Goal: Answer question/provide support: Share knowledge or assist other users

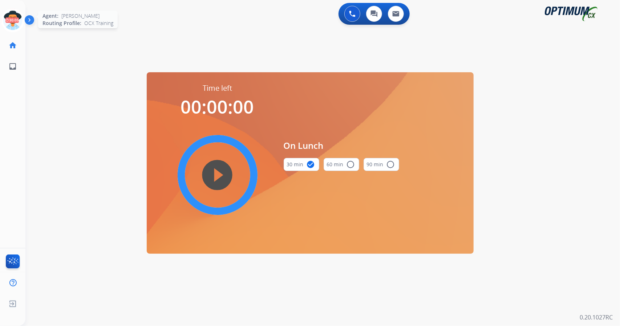
click at [10, 20] on icon at bounding box center [13, 21] width 24 height 24
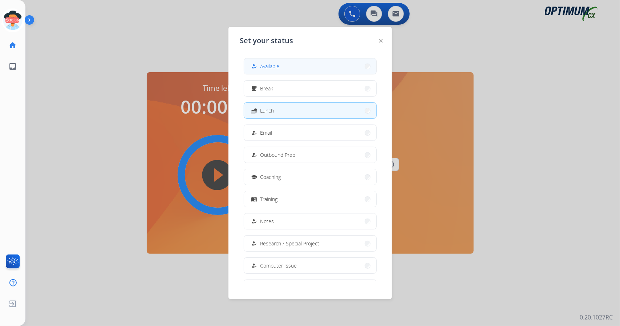
click at [317, 64] on button "how_to_reg Available" at bounding box center [310, 66] width 132 height 16
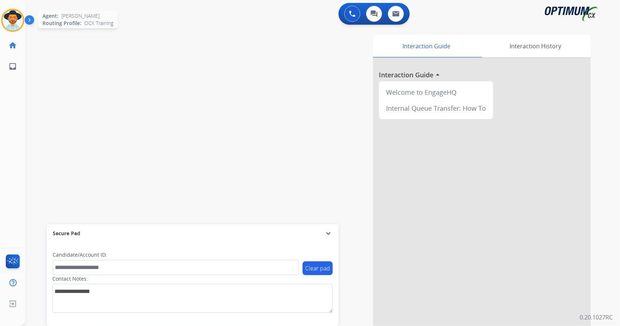
click at [9, 21] on img at bounding box center [13, 20] width 20 height 20
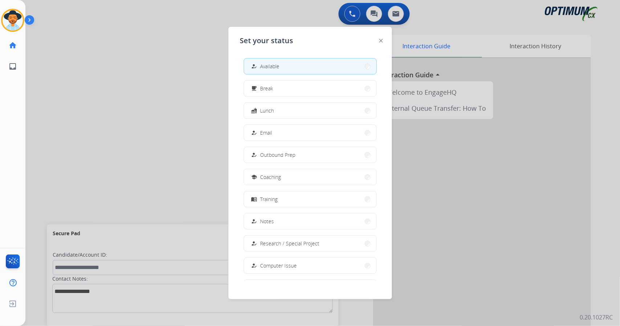
click at [184, 101] on div at bounding box center [310, 163] width 620 height 326
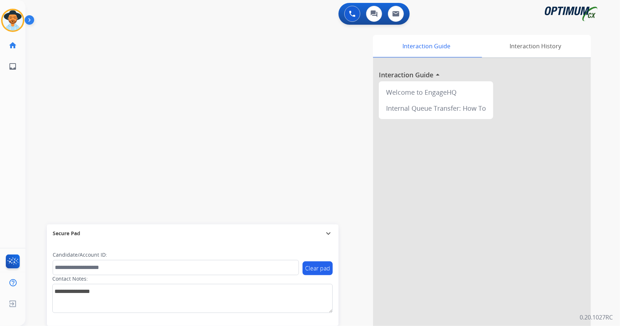
click at [45, 53] on div "swap_horiz Break voice bridge close_fullscreen Connect 3-Way Call merge_type Se…" at bounding box center [313, 177] width 577 height 303
click at [1, 20] on div "[PERSON_NAME] Available Edit Avatar Agent: [PERSON_NAME] Profile: OCX Training" at bounding box center [12, 20] width 25 height 23
click at [10, 22] on img at bounding box center [13, 20] width 20 height 20
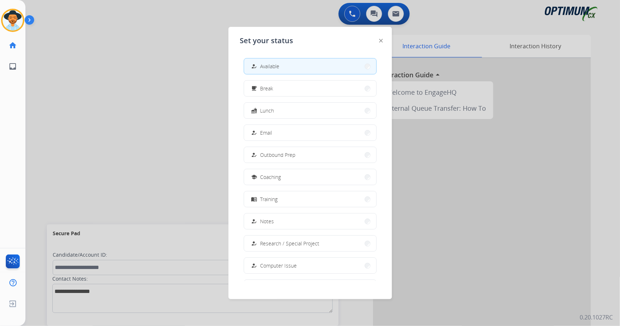
click at [129, 81] on div at bounding box center [310, 163] width 620 height 326
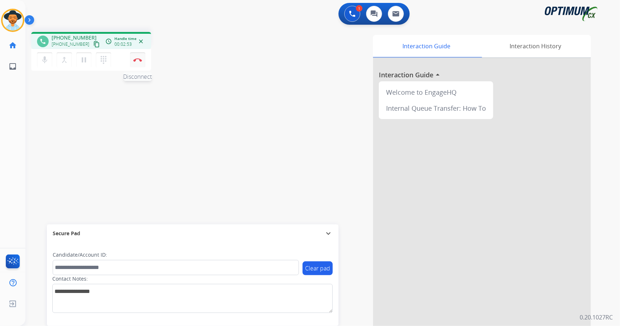
click at [140, 63] on button "Disconnect" at bounding box center [137, 59] width 15 height 15
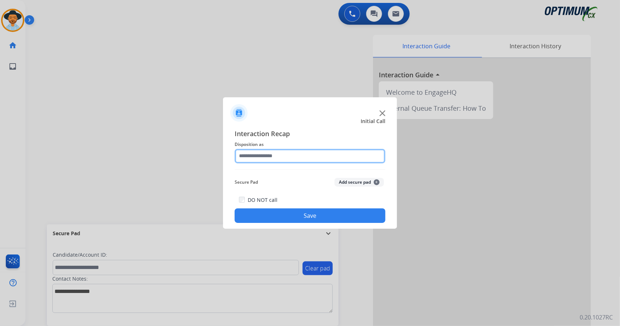
click at [268, 158] on input "text" at bounding box center [309, 156] width 151 height 15
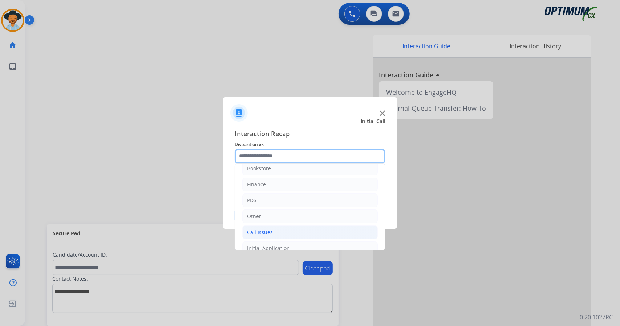
scroll to position [6, 0]
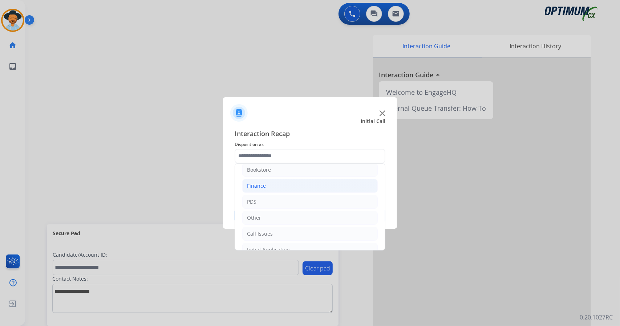
click at [275, 190] on li "Finance" at bounding box center [309, 186] width 135 height 14
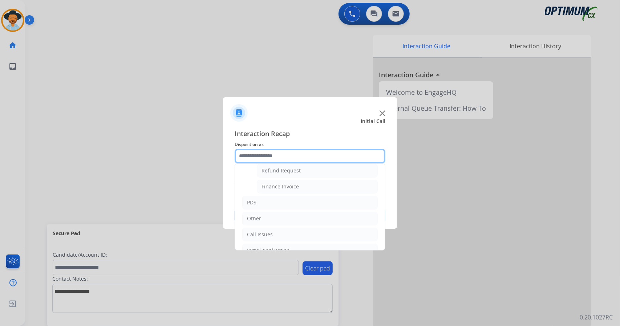
scroll to position [73, 0]
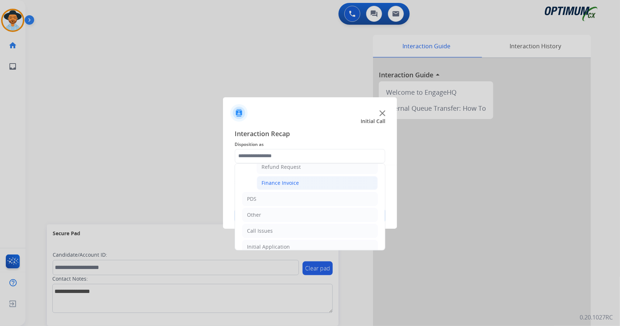
click at [277, 184] on div "Finance Invoice" at bounding box center [279, 182] width 37 height 7
type input "**********"
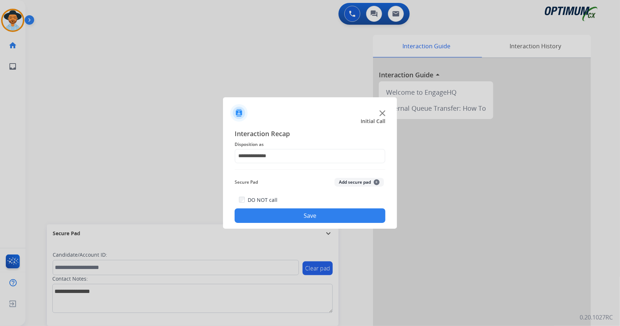
click at [288, 209] on div "DO NOT call Save" at bounding box center [309, 209] width 151 height 28
click at [289, 212] on button "Save" at bounding box center [309, 215] width 151 height 15
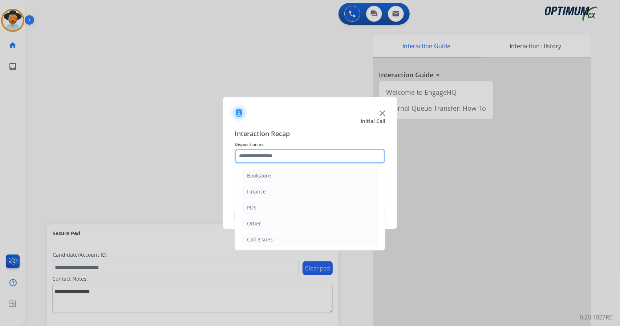
click at [290, 156] on input "text" at bounding box center [309, 156] width 151 height 15
click at [297, 238] on li "Call Issues" at bounding box center [309, 240] width 135 height 14
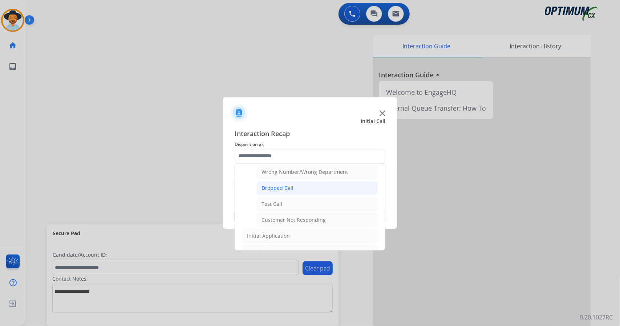
click at [287, 190] on li "Dropped Call" at bounding box center [317, 188] width 121 height 14
type input "**********"
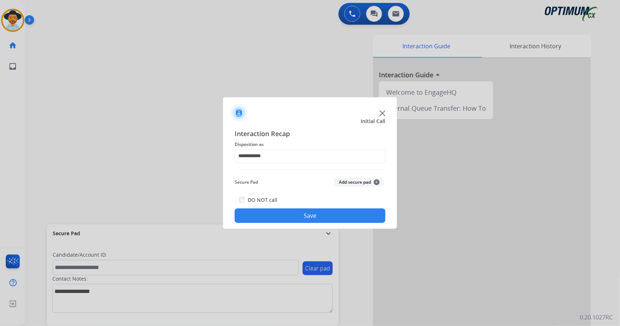
click at [281, 215] on button "Save" at bounding box center [309, 215] width 151 height 15
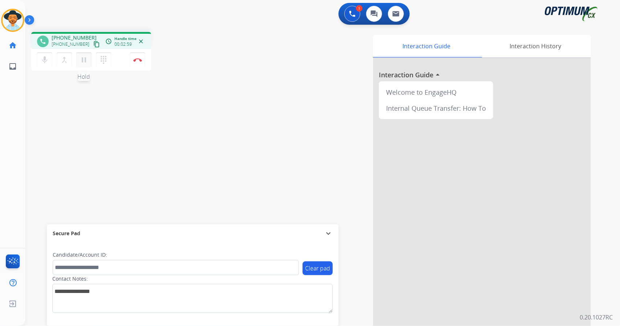
click at [84, 66] on button "pause Hold" at bounding box center [83, 59] width 15 height 15
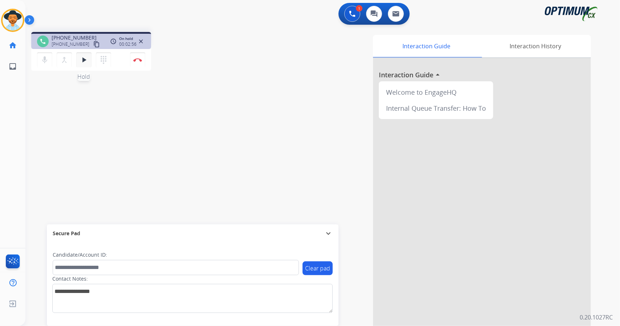
click at [83, 60] on mat-icon "play_arrow" at bounding box center [83, 60] width 9 height 9
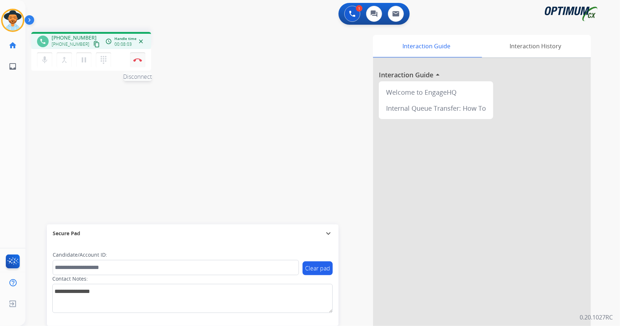
click at [136, 53] on button "Disconnect" at bounding box center [137, 59] width 15 height 15
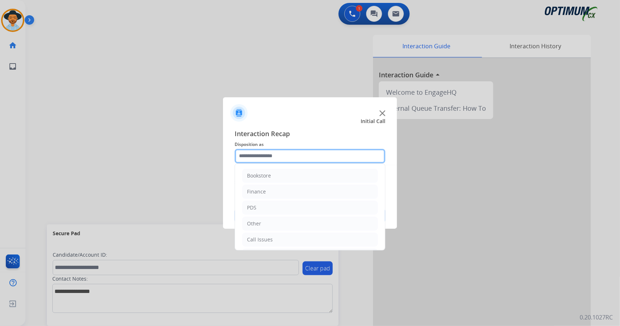
click at [279, 158] on input "text" at bounding box center [309, 156] width 151 height 15
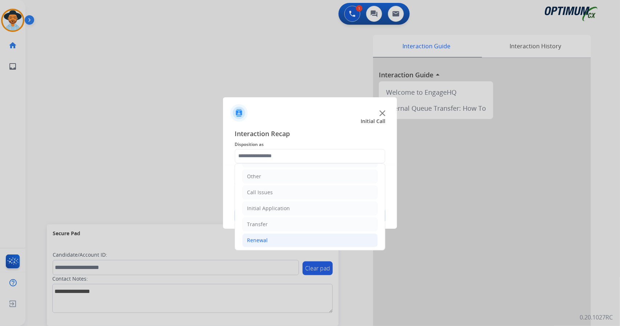
click at [284, 236] on li "Renewal" at bounding box center [309, 240] width 135 height 14
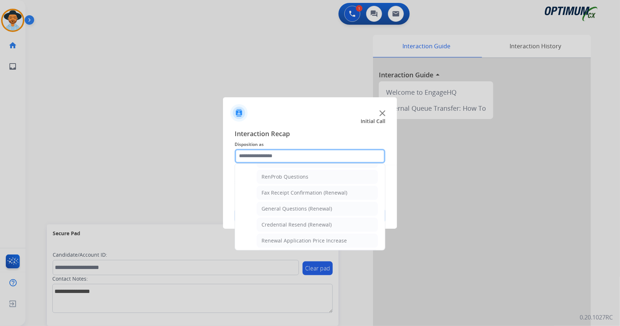
scroll to position [182, 0]
click at [294, 217] on li "Credential Resend (Renewal)" at bounding box center [317, 224] width 121 height 14
type input "**********"
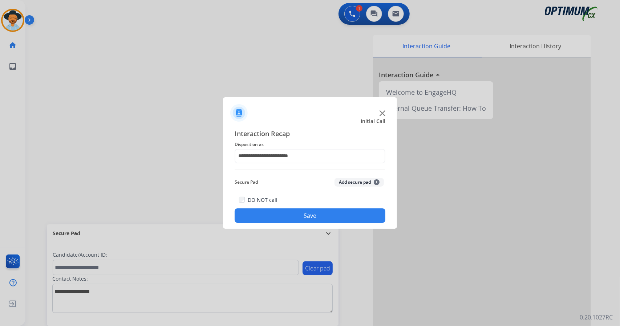
click at [294, 214] on button "Save" at bounding box center [309, 215] width 151 height 15
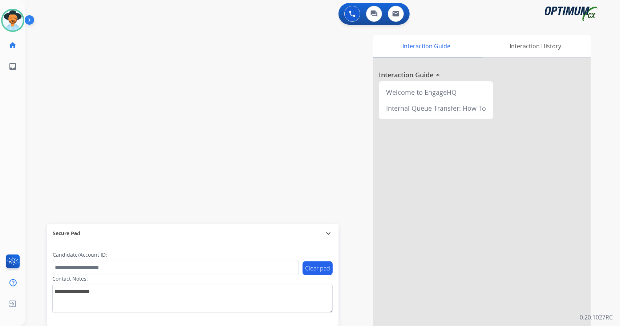
click at [58, 105] on div "swap_horiz Break voice bridge close_fullscreen Connect 3-Way Call merge_type Se…" at bounding box center [313, 177] width 577 height 303
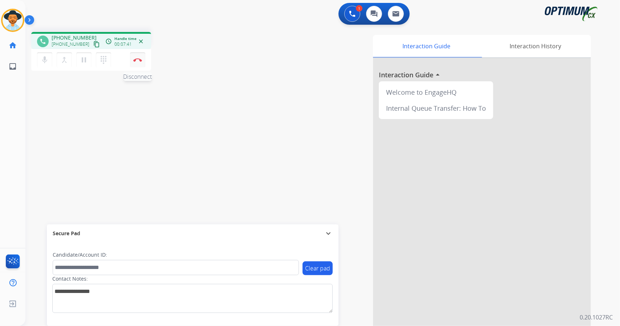
click at [142, 63] on button "Disconnect" at bounding box center [137, 59] width 15 height 15
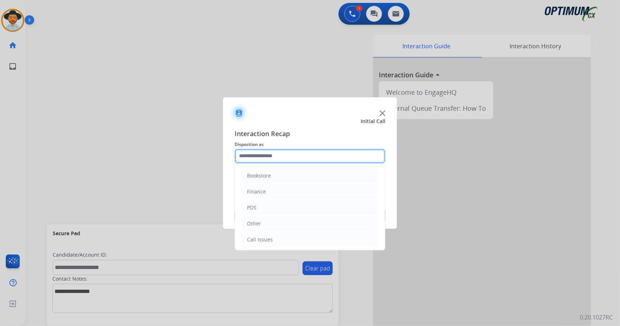
click at [260, 155] on input "text" at bounding box center [309, 156] width 151 height 15
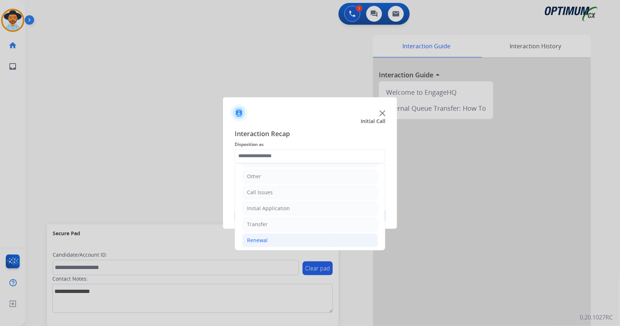
click at [270, 242] on li "Renewal" at bounding box center [309, 240] width 135 height 14
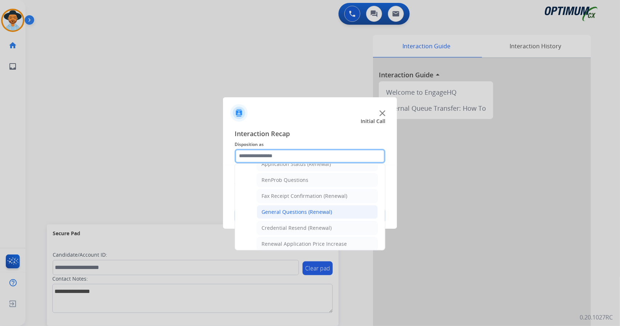
scroll to position [181, 0]
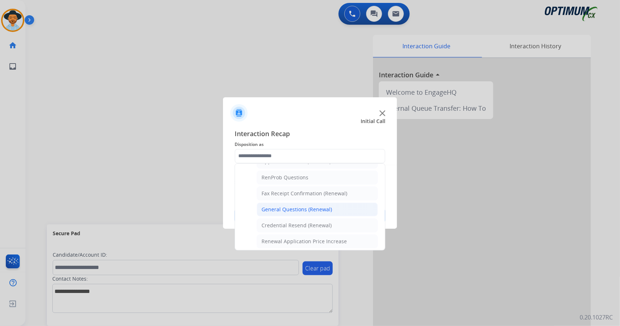
click at [269, 209] on div "General Questions (Renewal)" at bounding box center [296, 209] width 70 height 7
type input "**********"
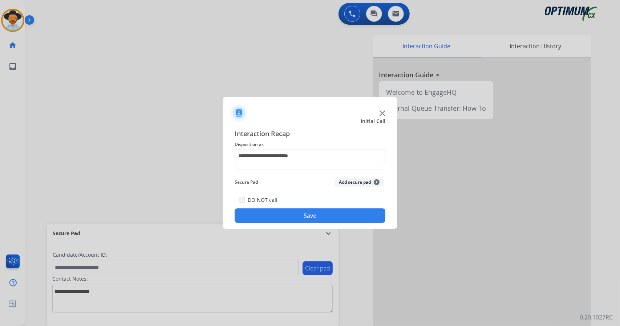
click at [270, 215] on button "Save" at bounding box center [309, 215] width 151 height 15
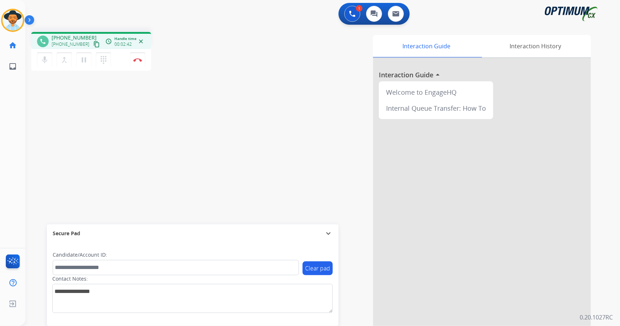
click at [92, 41] on button "content_copy" at bounding box center [96, 44] width 9 height 9
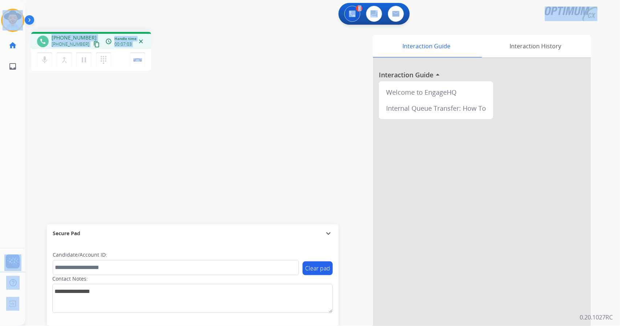
drag, startPoint x: 5, startPoint y: 2, endPoint x: 189, endPoint y: 114, distance: 215.3
click at [189, 114] on div "Outbound call Quit Outbound call Quit Schedule interaction + Add to my list Cus…" at bounding box center [310, 163] width 620 height 326
click at [189, 114] on div "phone [PHONE_NUMBER] [PHONE_NUMBER] content_copy access_time Call metrics Queue…" at bounding box center [313, 177] width 577 height 303
drag, startPoint x: 4, startPoint y: 3, endPoint x: 206, endPoint y: 87, distance: 218.4
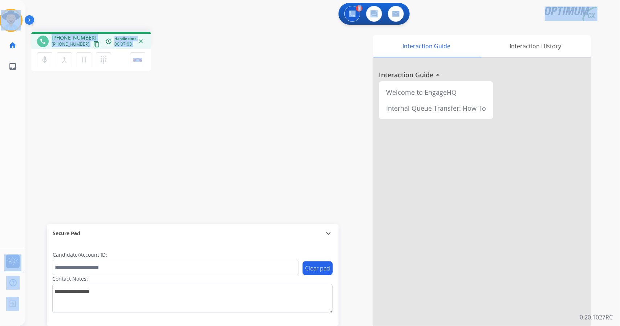
click at [206, 87] on div "Outbound call Quit Outbound call Quit Schedule interaction + Add to my list Cus…" at bounding box center [310, 163] width 620 height 326
click at [206, 87] on div "phone [PHONE_NUMBER] [PHONE_NUMBER] content_copy access_time Call metrics Queue…" at bounding box center [313, 177] width 577 height 303
drag, startPoint x: 2, startPoint y: 5, endPoint x: 238, endPoint y: 103, distance: 255.8
click at [238, 103] on div "Outbound call Quit Outbound call Quit Schedule interaction + Add to my list Cus…" at bounding box center [310, 163] width 620 height 326
click at [238, 103] on div "Interaction Guide Interaction History Interaction Guide arrow_drop_up Welcome t…" at bounding box center [410, 182] width 359 height 294
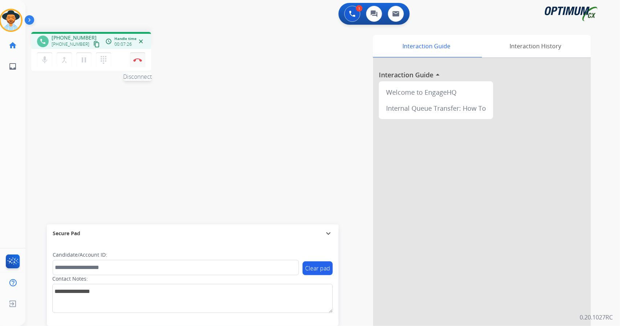
click at [136, 57] on button "Disconnect" at bounding box center [137, 59] width 15 height 15
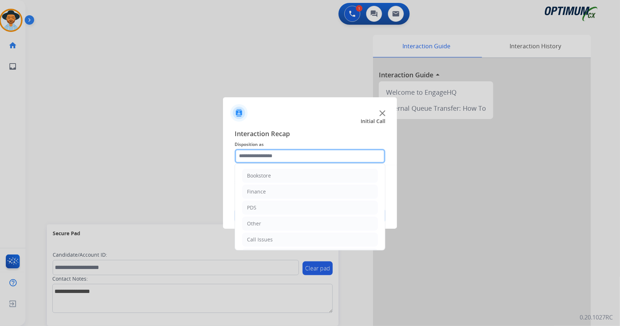
click at [267, 151] on input "text" at bounding box center [309, 156] width 151 height 15
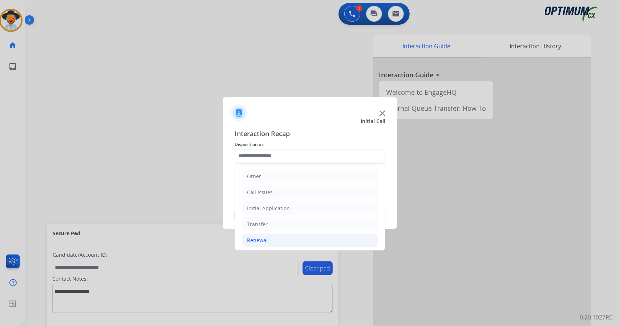
click at [273, 237] on li "Renewal" at bounding box center [309, 240] width 135 height 14
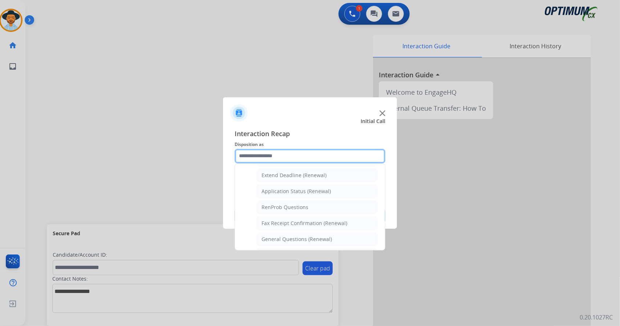
scroll to position [151, 0]
click at [273, 237] on div "General Questions (Renewal)" at bounding box center [296, 239] width 70 height 7
type input "**********"
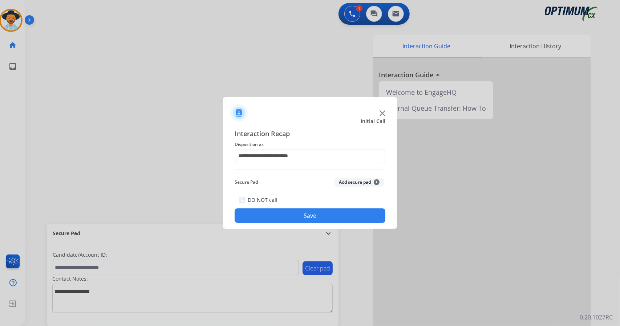
click at [268, 215] on button "Save" at bounding box center [309, 215] width 151 height 15
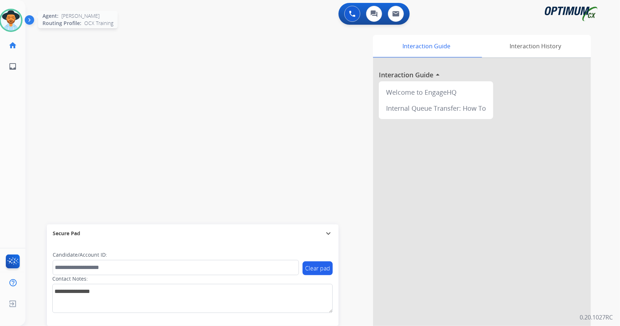
click at [13, 15] on img at bounding box center [11, 20] width 20 height 20
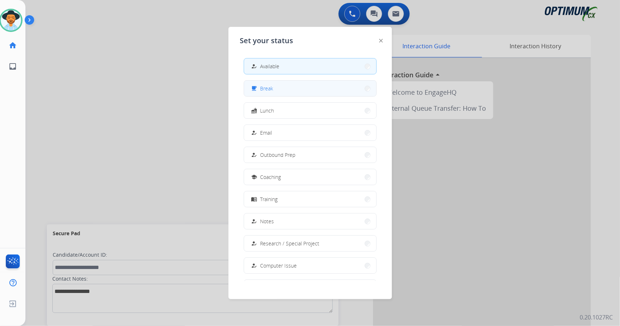
click at [304, 93] on button "free_breakfast Break" at bounding box center [310, 89] width 132 height 16
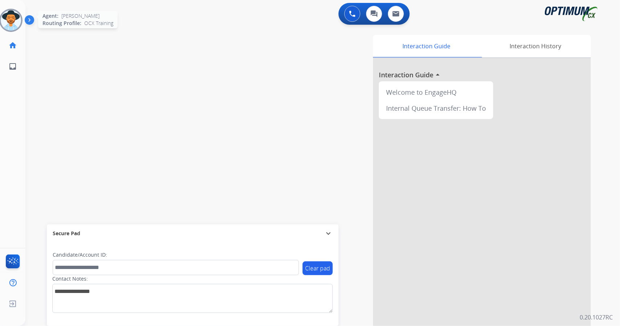
click at [13, 17] on img at bounding box center [11, 20] width 20 height 20
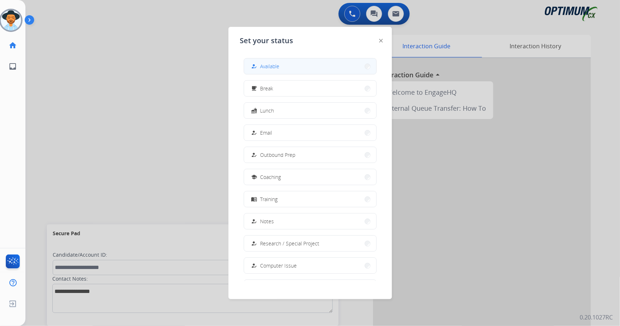
click at [266, 73] on button "how_to_reg Available" at bounding box center [310, 66] width 132 height 16
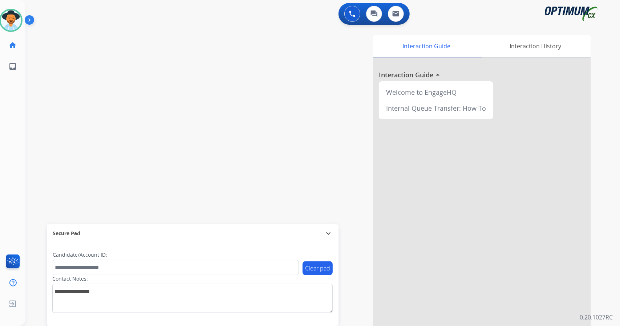
click at [41, 132] on div "swap_horiz Break voice bridge close_fullscreen Connect 3-Way Call merge_type Se…" at bounding box center [313, 177] width 577 height 303
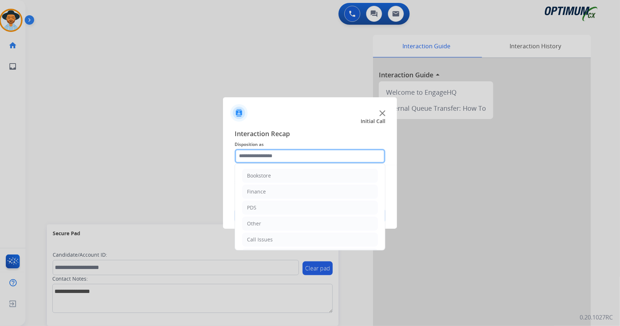
click at [288, 162] on input "text" at bounding box center [309, 156] width 151 height 15
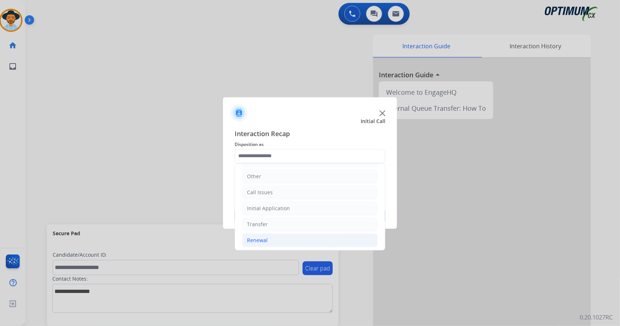
click at [265, 240] on div "Renewal" at bounding box center [257, 240] width 21 height 7
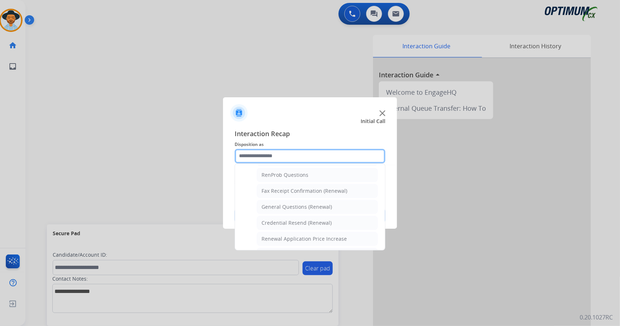
scroll to position [184, 0]
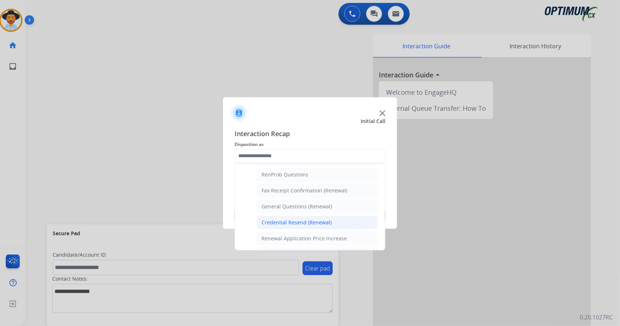
click at [266, 225] on li "Credential Resend (Renewal)" at bounding box center [317, 223] width 121 height 14
type input "**********"
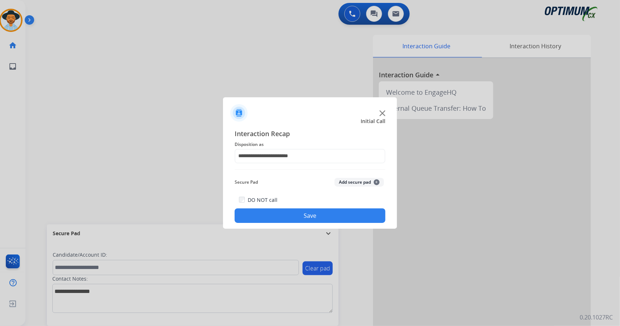
drag, startPoint x: 266, startPoint y: 225, endPoint x: 262, endPoint y: 215, distance: 10.1
click at [262, 215] on div "**********" at bounding box center [310, 176] width 174 height 106
click at [262, 215] on button "Save" at bounding box center [309, 215] width 151 height 15
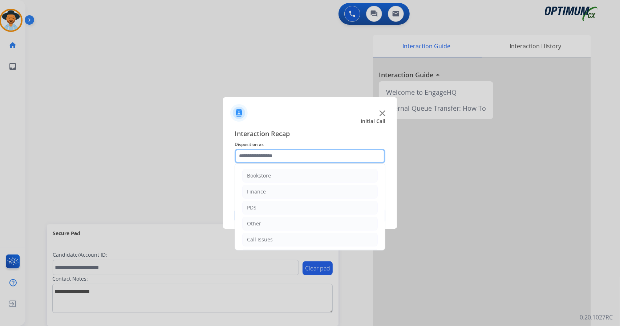
click at [262, 155] on input "text" at bounding box center [309, 156] width 151 height 15
click at [261, 237] on div "Call Issues" at bounding box center [260, 239] width 26 height 7
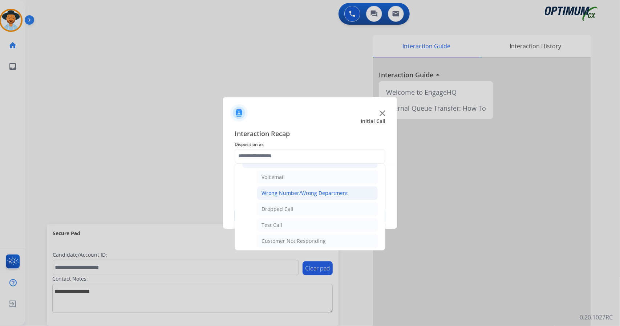
click at [287, 189] on div "Wrong Number/Wrong Department" at bounding box center [304, 192] width 86 height 7
type input "**********"
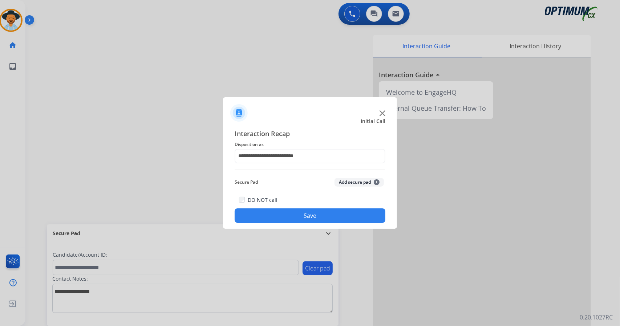
click at [291, 216] on button "Save" at bounding box center [309, 215] width 151 height 15
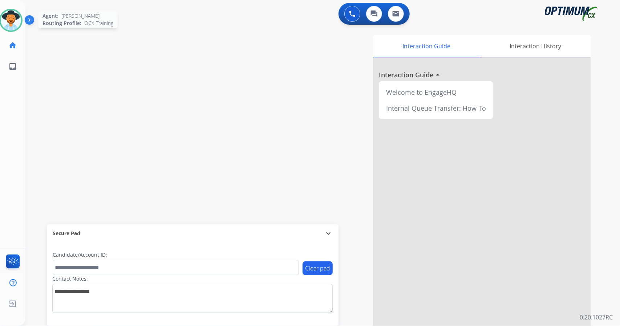
click at [6, 25] on img at bounding box center [11, 20] width 20 height 20
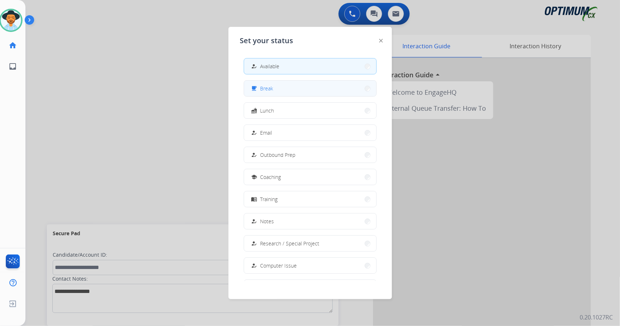
click at [286, 92] on button "free_breakfast Break" at bounding box center [310, 89] width 132 height 16
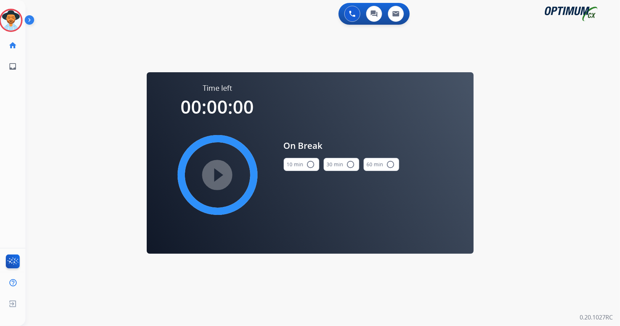
click at [612, 180] on div "0 Voice Interactions 0 Chat Interactions 0 Email Interactions swap_horiz Break …" at bounding box center [322, 163] width 594 height 326
click at [295, 167] on button "10 min radio_button_unchecked" at bounding box center [301, 164] width 36 height 13
click at [217, 173] on mat-icon "play_circle_filled" at bounding box center [217, 175] width 9 height 9
click at [5, 21] on icon at bounding box center [11, 21] width 24 height 24
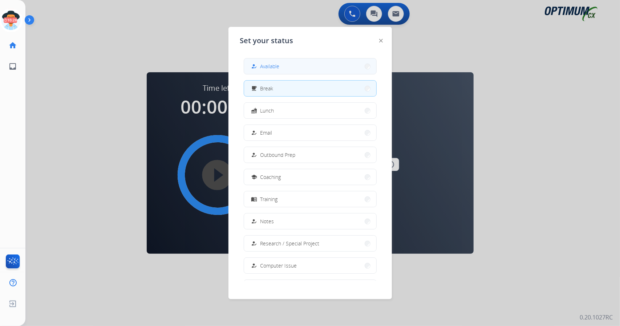
click at [267, 68] on span "Available" at bounding box center [269, 66] width 19 height 8
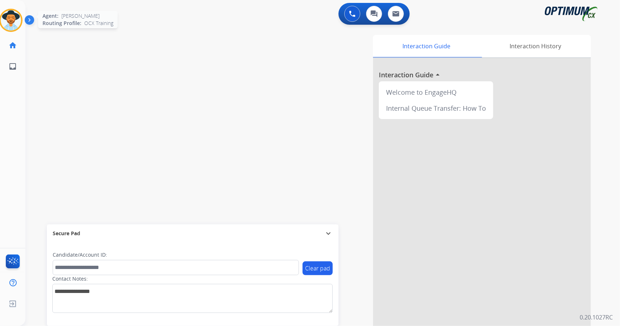
click at [12, 12] on img at bounding box center [11, 20] width 20 height 20
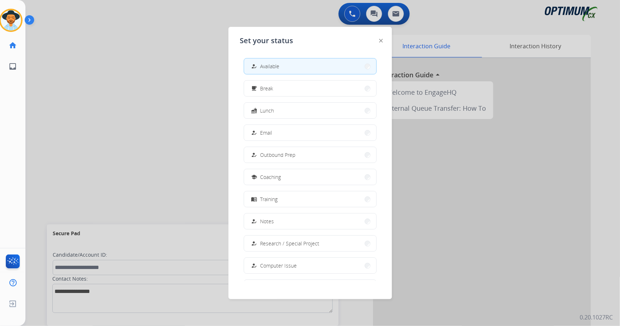
click at [95, 83] on div at bounding box center [310, 163] width 620 height 326
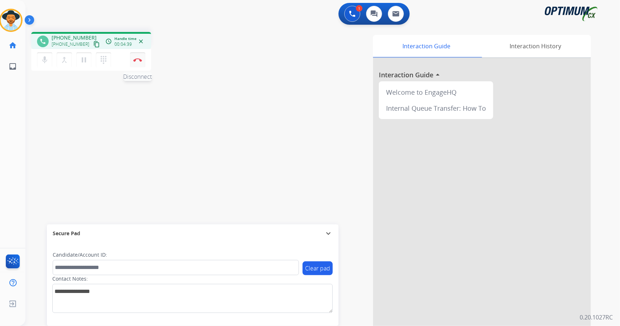
click at [144, 61] on button "Disconnect" at bounding box center [137, 59] width 15 height 15
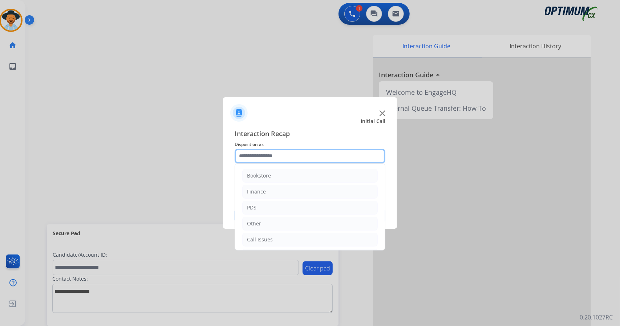
click at [296, 154] on input "text" at bounding box center [309, 156] width 151 height 15
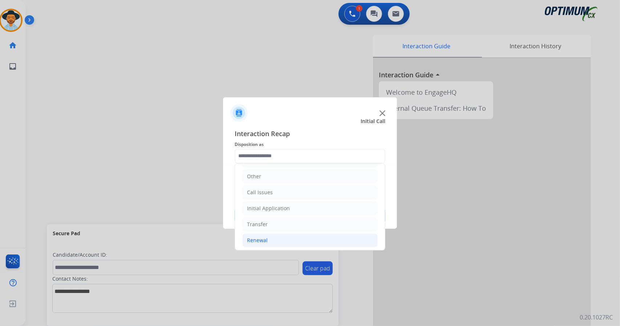
click at [291, 238] on li "Renewal" at bounding box center [309, 240] width 135 height 14
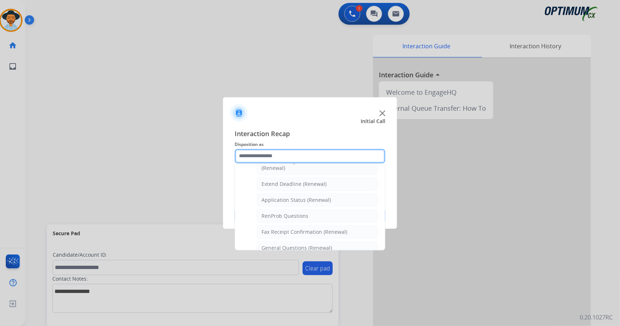
scroll to position [274, 0]
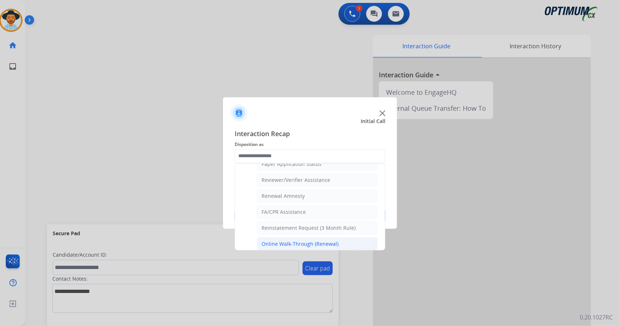
click at [286, 240] on div "Online Walk-Through (Renewal)" at bounding box center [299, 243] width 77 height 7
type input "**********"
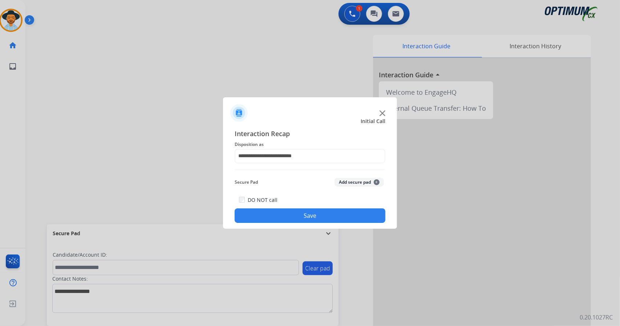
click at [278, 215] on button "Save" at bounding box center [309, 215] width 151 height 15
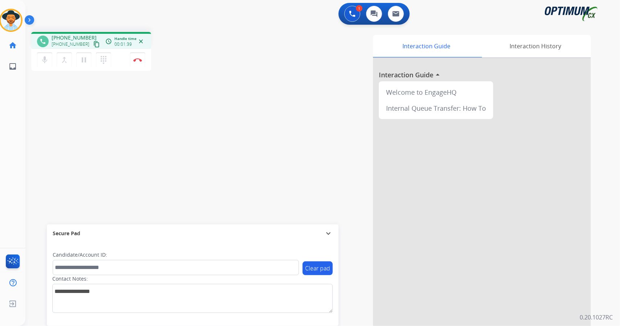
click at [169, 49] on div "phone [PHONE_NUMBER] [PHONE_NUMBER] content_copy access_time Call metrics Queue…" at bounding box center [129, 52] width 197 height 41
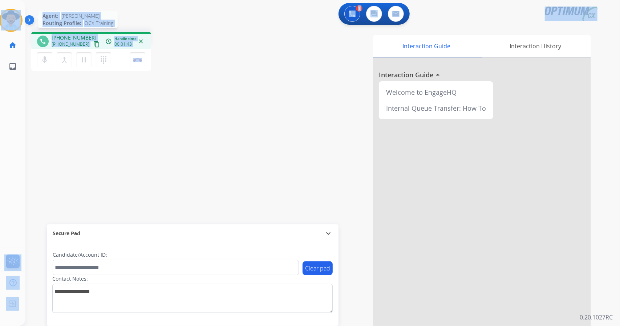
drag, startPoint x: 155, startPoint y: 62, endPoint x: 0, endPoint y: 25, distance: 159.0
click at [0, 25] on div "Outbound call Quit Outbound call Quit Schedule interaction + Add to my list Cus…" at bounding box center [310, 163] width 620 height 326
click at [226, 40] on div "phone [PHONE_NUMBER] [PHONE_NUMBER] content_copy access_time Call metrics Queue…" at bounding box center [129, 52] width 197 height 41
drag, startPoint x: 0, startPoint y: 0, endPoint x: 178, endPoint y: 80, distance: 195.3
click at [178, 80] on div "Outbound call Quit Outbound call Quit Schedule interaction + Add to my list Cus…" at bounding box center [310, 163] width 620 height 326
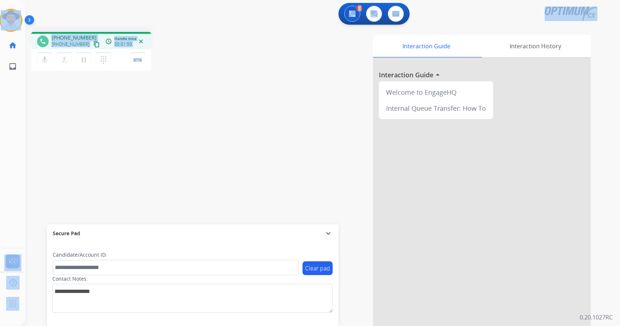
click at [178, 80] on div "phone [PHONE_NUMBER] [PHONE_NUMBER] content_copy access_time Call metrics Queue…" at bounding box center [313, 177] width 577 height 303
drag, startPoint x: 160, startPoint y: 55, endPoint x: 7, endPoint y: 4, distance: 162.0
click at [7, 4] on div "Outbound call Quit Outbound call Quit Schedule interaction + Add to my list Cus…" at bounding box center [310, 163] width 620 height 326
click at [53, 11] on div "1 Voice Interactions 0 Chat Interactions 0 Email Interactions" at bounding box center [318, 14] width 568 height 23
drag, startPoint x: 0, startPoint y: 3, endPoint x: 234, endPoint y: 109, distance: 257.3
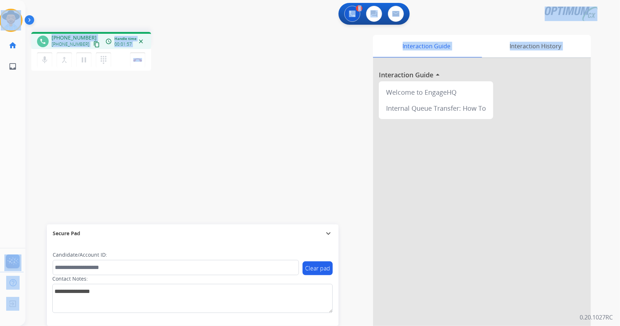
click at [234, 109] on div "Outbound call Quit Outbound call Quit Schedule interaction + Add to my list Cus…" at bounding box center [310, 163] width 620 height 326
click at [234, 109] on div "Interaction Guide Interaction History Interaction Guide arrow_drop_up Welcome t…" at bounding box center [410, 182] width 359 height 294
drag, startPoint x: 2, startPoint y: 1, endPoint x: 225, endPoint y: 94, distance: 241.5
click at [225, 94] on div "Outbound call Quit Outbound call Quit Schedule interaction + Add to my list Cus…" at bounding box center [310, 163] width 620 height 326
click at [225, 94] on div "phone [PHONE_NUMBER] [PHONE_NUMBER] content_copy access_time Call metrics Queue…" at bounding box center [313, 177] width 577 height 303
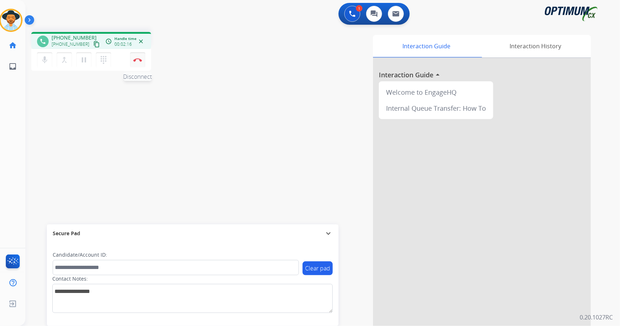
click at [142, 62] on button "Disconnect" at bounding box center [137, 59] width 15 height 15
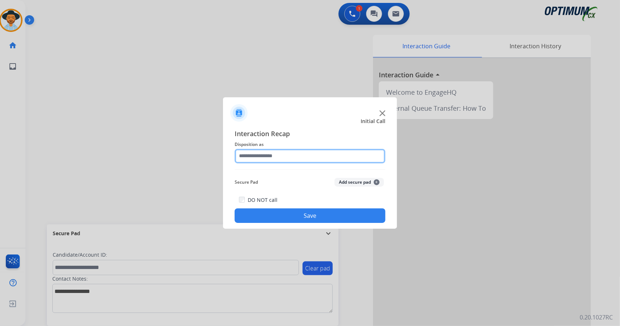
click at [273, 151] on input "text" at bounding box center [309, 156] width 151 height 15
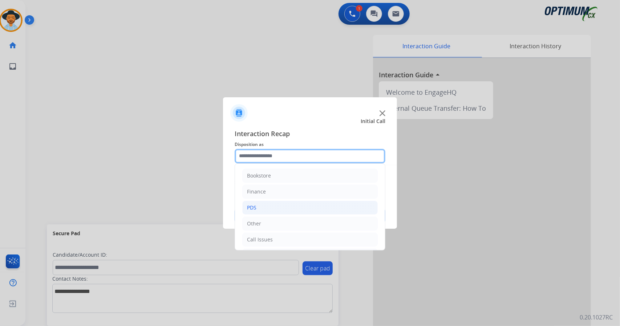
scroll to position [47, 0]
click at [282, 201] on li "Initial Application" at bounding box center [309, 208] width 135 height 14
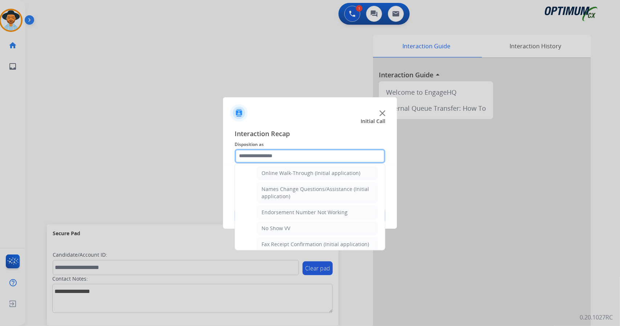
scroll to position [163, 0]
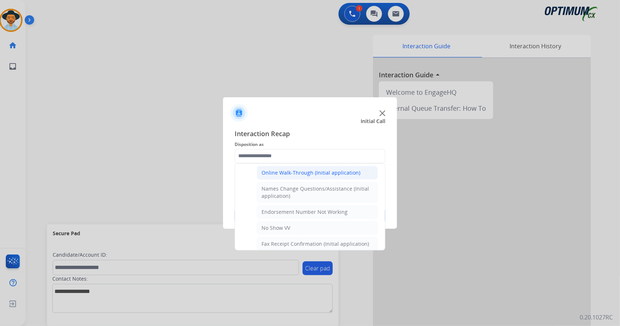
click at [295, 171] on div "Online Walk-Through (Initial application)" at bounding box center [310, 172] width 99 height 7
type input "**********"
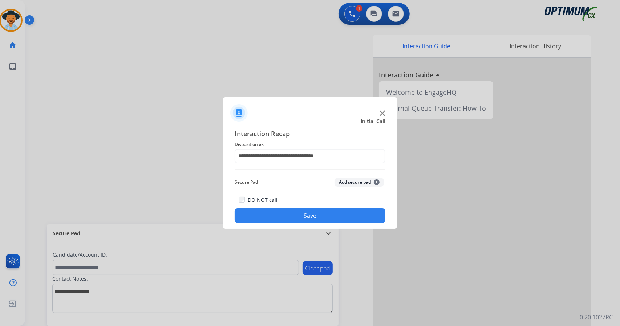
click at [289, 219] on button "Save" at bounding box center [309, 215] width 151 height 15
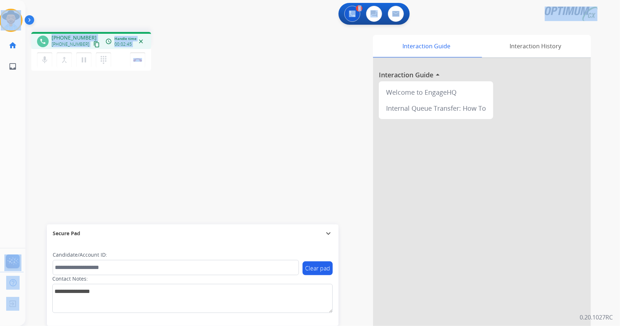
drag, startPoint x: 177, startPoint y: 60, endPoint x: 9, endPoint y: -5, distance: 180.1
click at [9, 0] on html "Outbound call Quit Outbound call Quit Schedule interaction + Add to my list Cus…" at bounding box center [310, 163] width 620 height 326
click at [81, 20] on div "1 Voice Interactions 0 Chat Interactions 0 Email Interactions" at bounding box center [318, 14] width 568 height 23
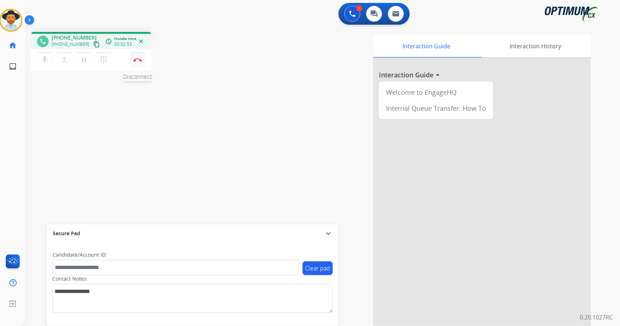
click at [138, 58] on img at bounding box center [137, 60] width 9 height 4
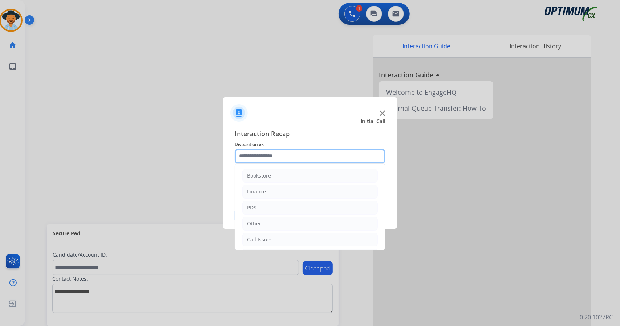
click at [286, 157] on input "text" at bounding box center [309, 156] width 151 height 15
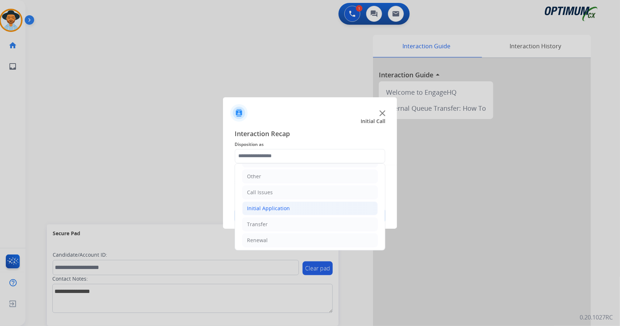
click at [283, 206] on div "Initial Application" at bounding box center [268, 208] width 43 height 7
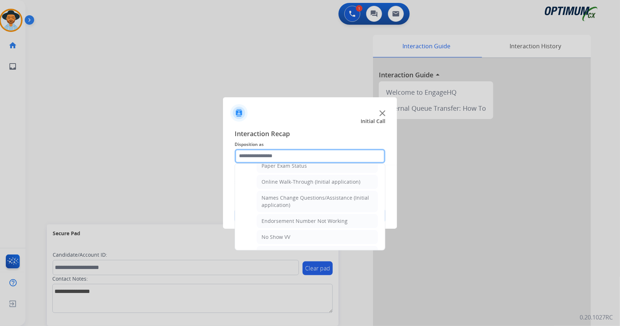
scroll to position [154, 0]
click at [286, 184] on li "Online Walk-Through (Initial application)" at bounding box center [317, 182] width 121 height 14
type input "**********"
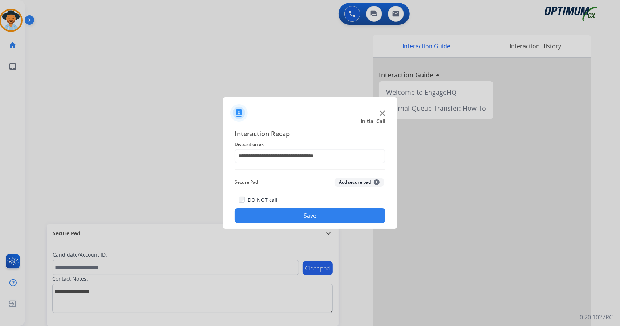
click at [297, 212] on button "Save" at bounding box center [309, 215] width 151 height 15
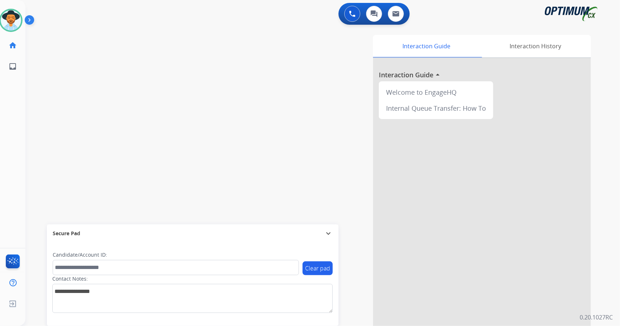
click at [45, 122] on div "swap_horiz Break voice bridge close_fullscreen Connect 3-Way Call merge_type Se…" at bounding box center [313, 177] width 577 height 303
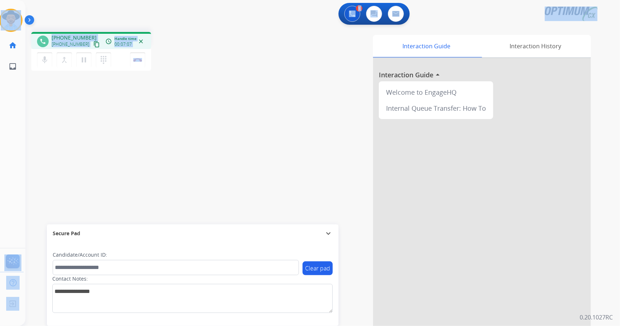
drag, startPoint x: 172, startPoint y: 55, endPoint x: 0, endPoint y: -13, distance: 184.5
click at [0, 0] on html "Outbound call Quit Outbound call Quit Schedule interaction + Add to my list Cus…" at bounding box center [310, 163] width 620 height 326
click at [45, 11] on div "1 Voice Interactions 0 Chat Interactions 0 Email Interactions" at bounding box center [318, 14] width 568 height 23
drag, startPoint x: 0, startPoint y: 2, endPoint x: 156, endPoint y: 85, distance: 177.1
click at [156, 85] on div "Outbound call Quit Outbound call Quit Schedule interaction + Add to my list Cus…" at bounding box center [310, 163] width 620 height 326
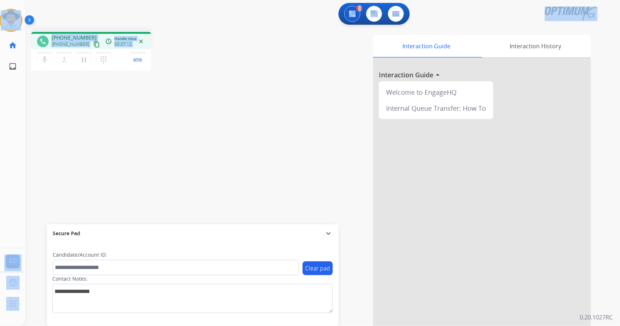
click at [195, 76] on div "phone [PHONE_NUMBER] [PHONE_NUMBER] content_copy access_time Call metrics Queue…" at bounding box center [313, 177] width 577 height 303
drag, startPoint x: 5, startPoint y: 2, endPoint x: 177, endPoint y: 135, distance: 218.2
click at [177, 135] on div "Outbound call Quit Outbound call Quit Schedule interaction + Add to my list Cus…" at bounding box center [310, 163] width 620 height 326
click at [177, 135] on div "phone [PHONE_NUMBER] [PHONE_NUMBER] content_copy access_time Call metrics Queue…" at bounding box center [313, 177] width 577 height 303
drag, startPoint x: 3, startPoint y: 4, endPoint x: 167, endPoint y: 101, distance: 190.5
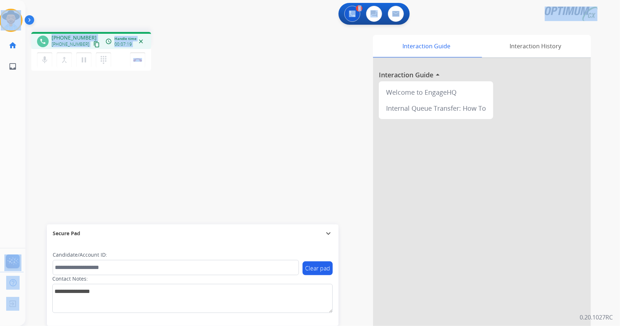
click at [167, 101] on div "Outbound call Quit Outbound call Quit Schedule interaction + Add to my list Cus…" at bounding box center [310, 163] width 620 height 326
click at [51, 10] on div "1 Voice Interactions 0 Chat Interactions 0 Email Interactions" at bounding box center [318, 14] width 568 height 23
drag, startPoint x: 5, startPoint y: 3, endPoint x: 189, endPoint y: 45, distance: 189.0
click at [189, 45] on div "Outbound call Quit Outbound call Quit Schedule interaction + Add to my list Cus…" at bounding box center [310, 163] width 620 height 326
click at [189, 45] on div "phone [PHONE_NUMBER] [PHONE_NUMBER] content_copy access_time Call metrics Queue…" at bounding box center [129, 52] width 197 height 41
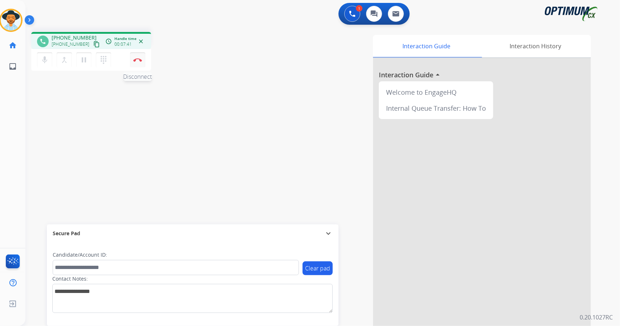
click at [140, 65] on button "Disconnect" at bounding box center [137, 59] width 15 height 15
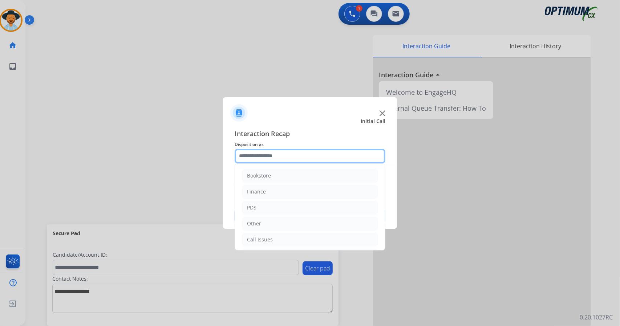
click at [282, 155] on input "text" at bounding box center [309, 156] width 151 height 15
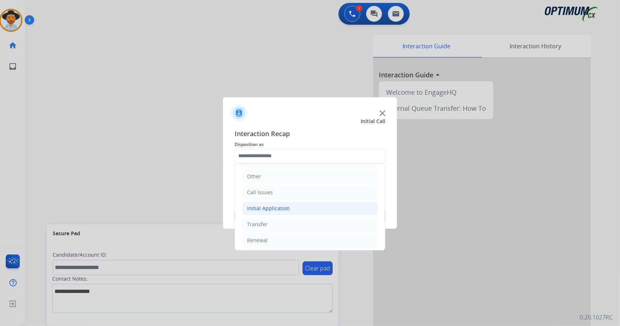
click at [265, 206] on div "Initial Application" at bounding box center [268, 208] width 43 height 7
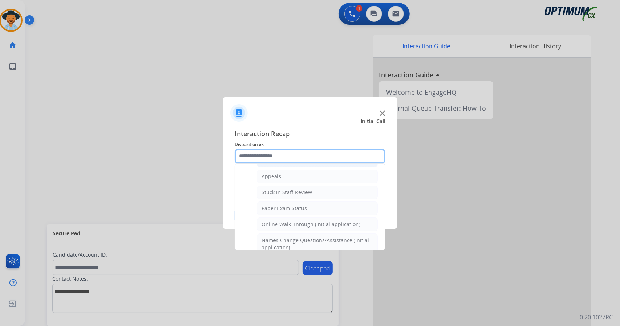
scroll to position [124, 0]
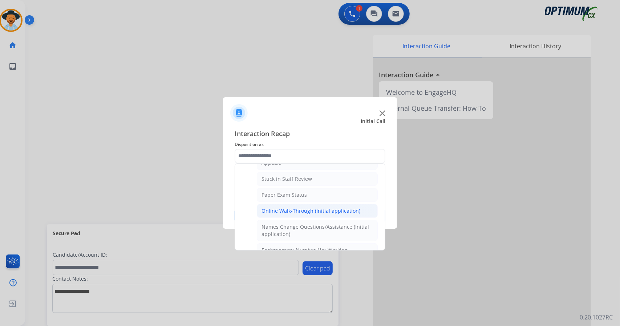
click at [280, 207] on div "Online Walk-Through (Initial application)" at bounding box center [310, 210] width 99 height 7
type input "**********"
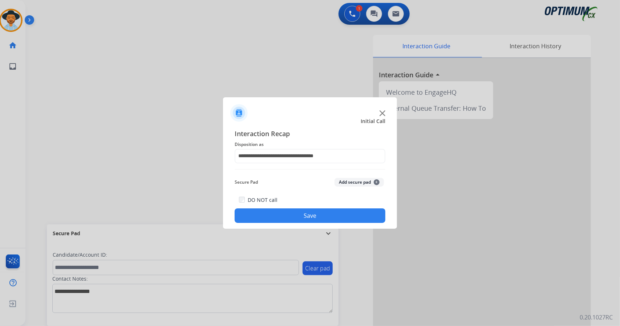
click at [282, 210] on button "Save" at bounding box center [309, 215] width 151 height 15
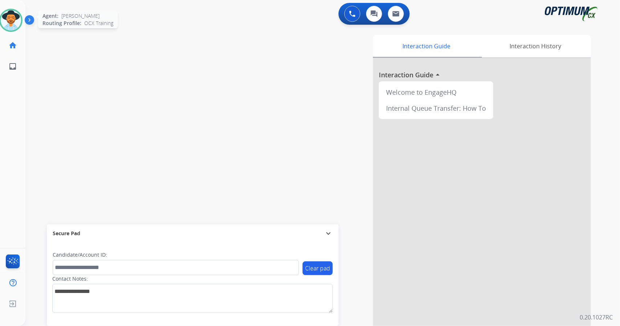
click at [7, 17] on img at bounding box center [11, 20] width 20 height 20
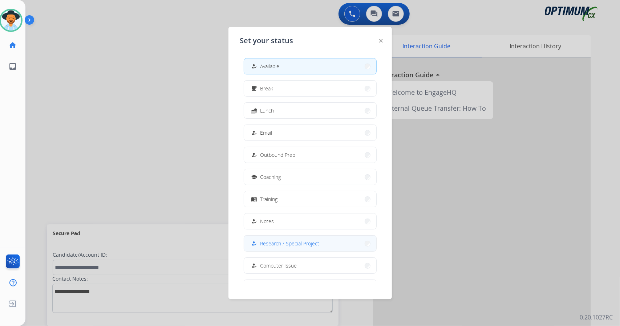
scroll to position [68, 0]
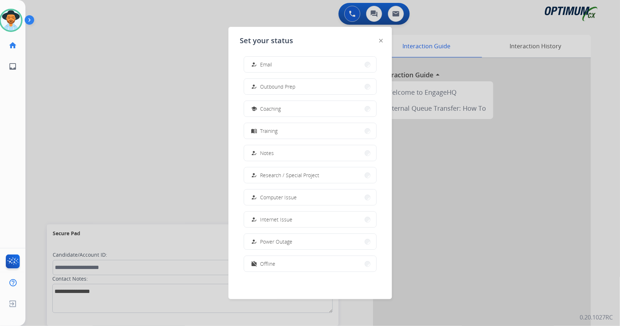
click at [201, 108] on div at bounding box center [310, 163] width 620 height 326
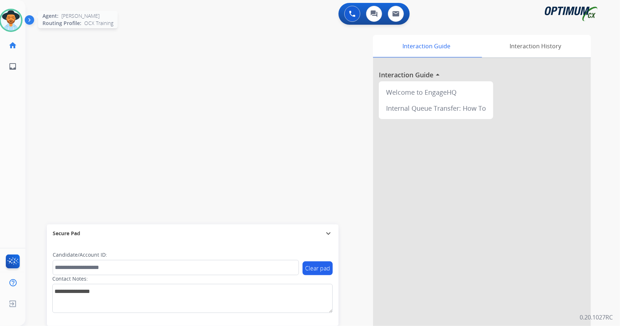
click at [12, 23] on img at bounding box center [11, 20] width 20 height 20
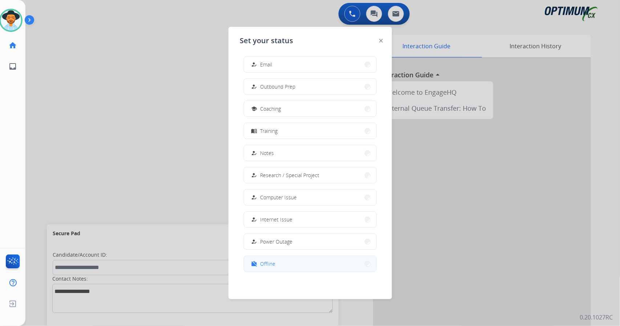
click at [304, 266] on button "work_off Offline" at bounding box center [310, 264] width 132 height 16
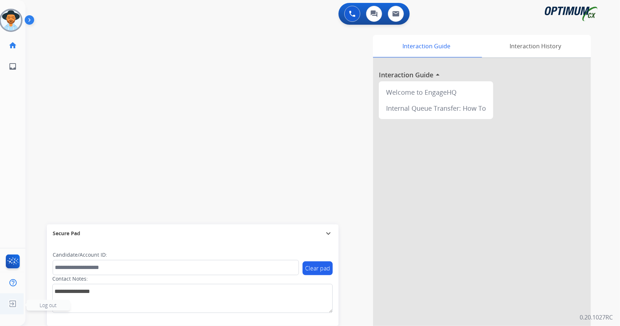
click at [12, 302] on img at bounding box center [12, 304] width 13 height 14
